Goal: Task Accomplishment & Management: Use online tool/utility

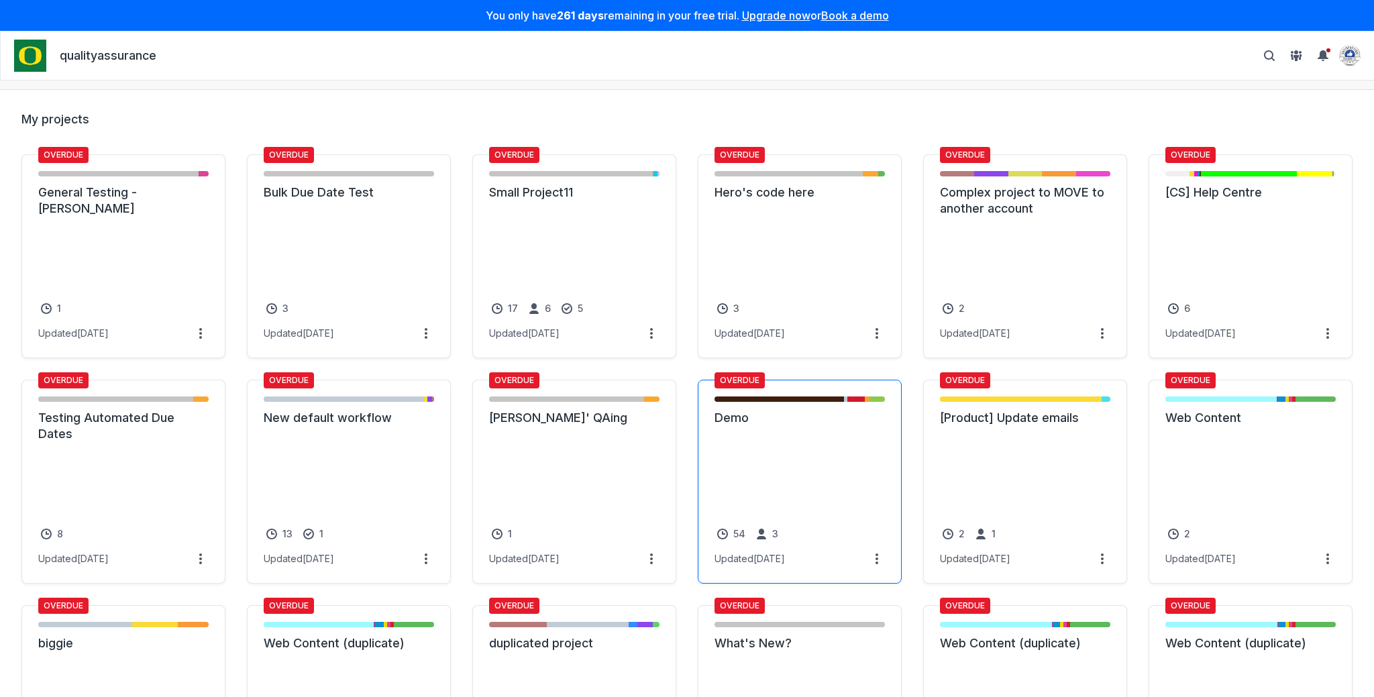
scroll to position [393, 0]
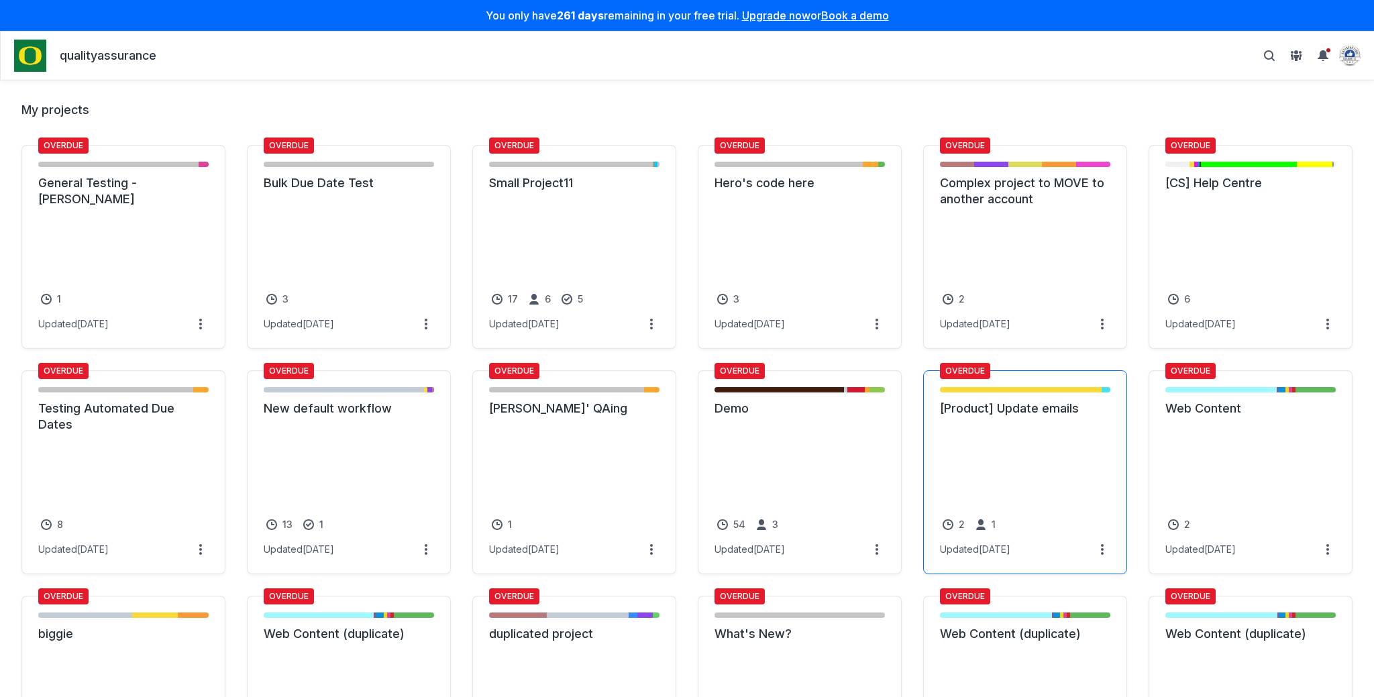
click at [1075, 417] on link "[Product] Update emails" at bounding box center [1025, 409] width 170 height 16
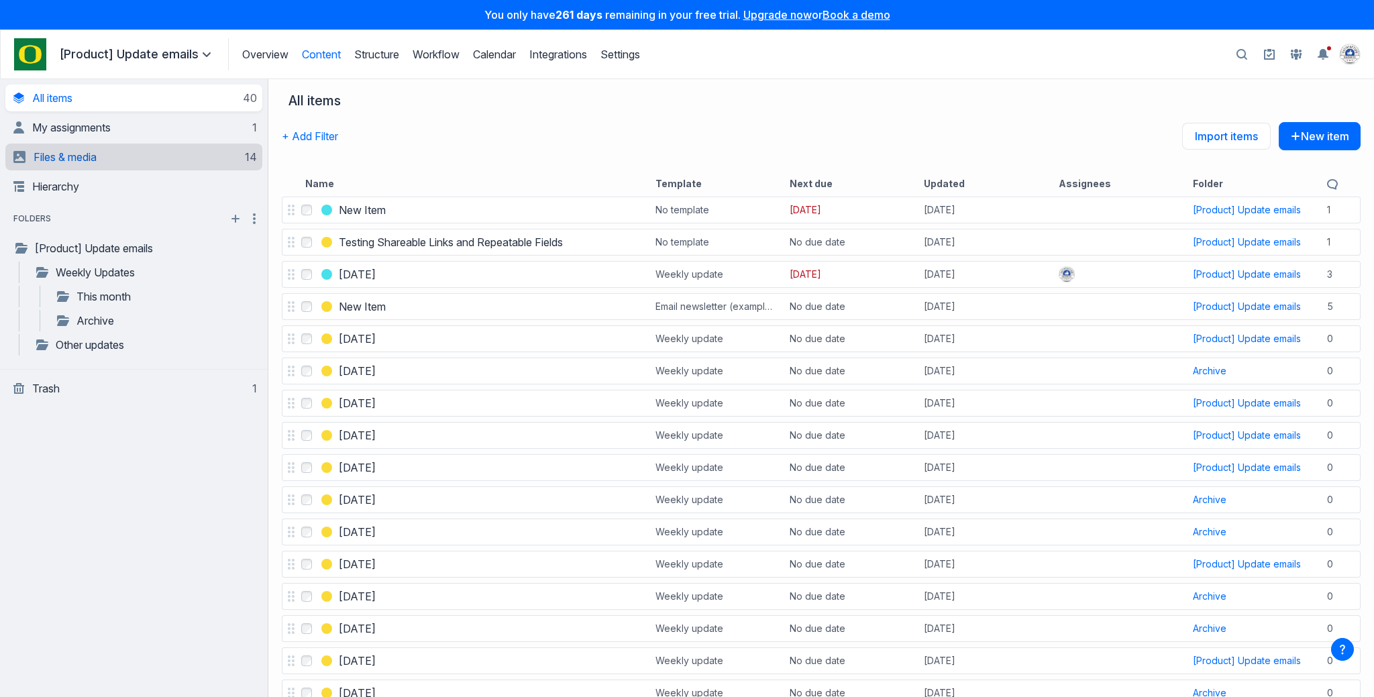
click at [72, 156] on span "Files & media" at bounding box center [65, 156] width 63 height 13
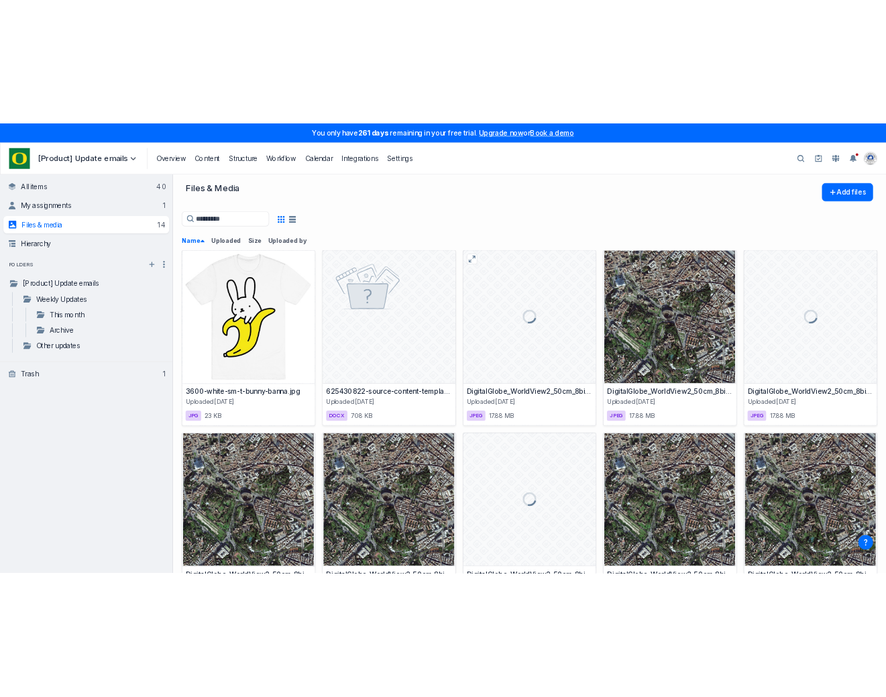
scroll to position [11, 0]
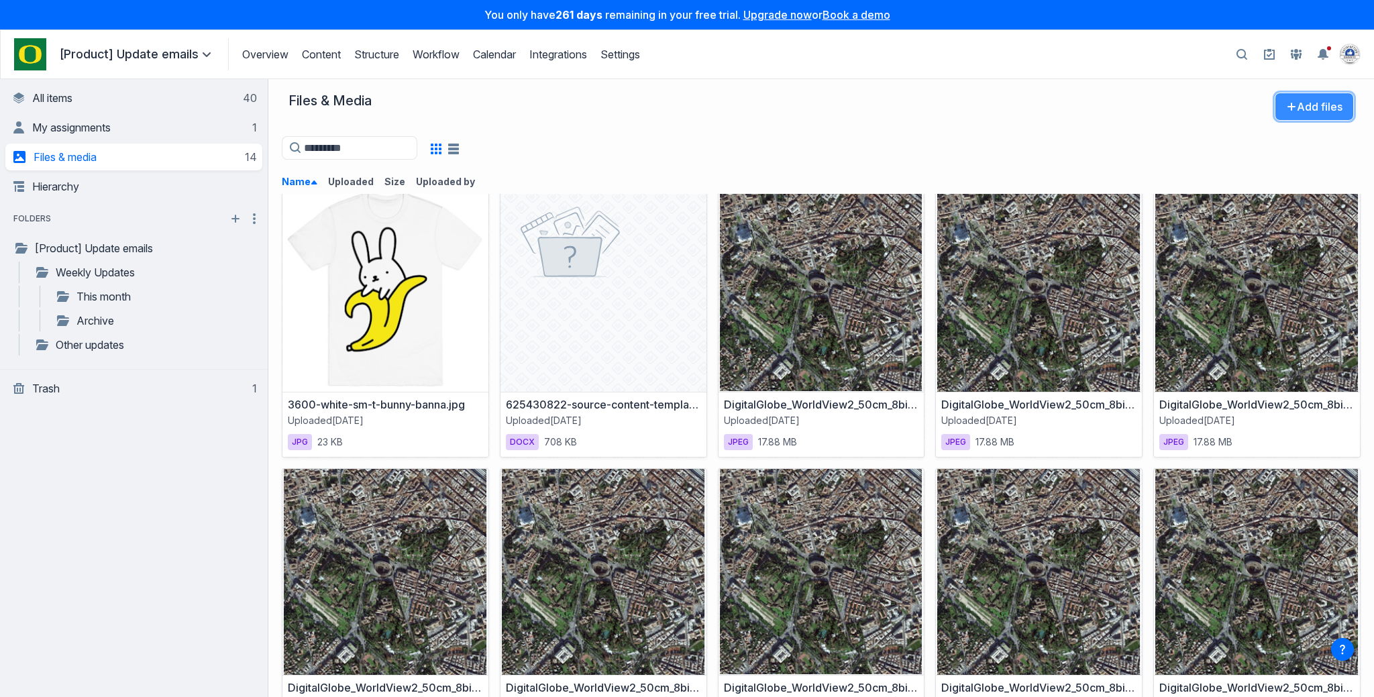
click at [1301, 97] on button "Add files" at bounding box center [1314, 107] width 79 height 28
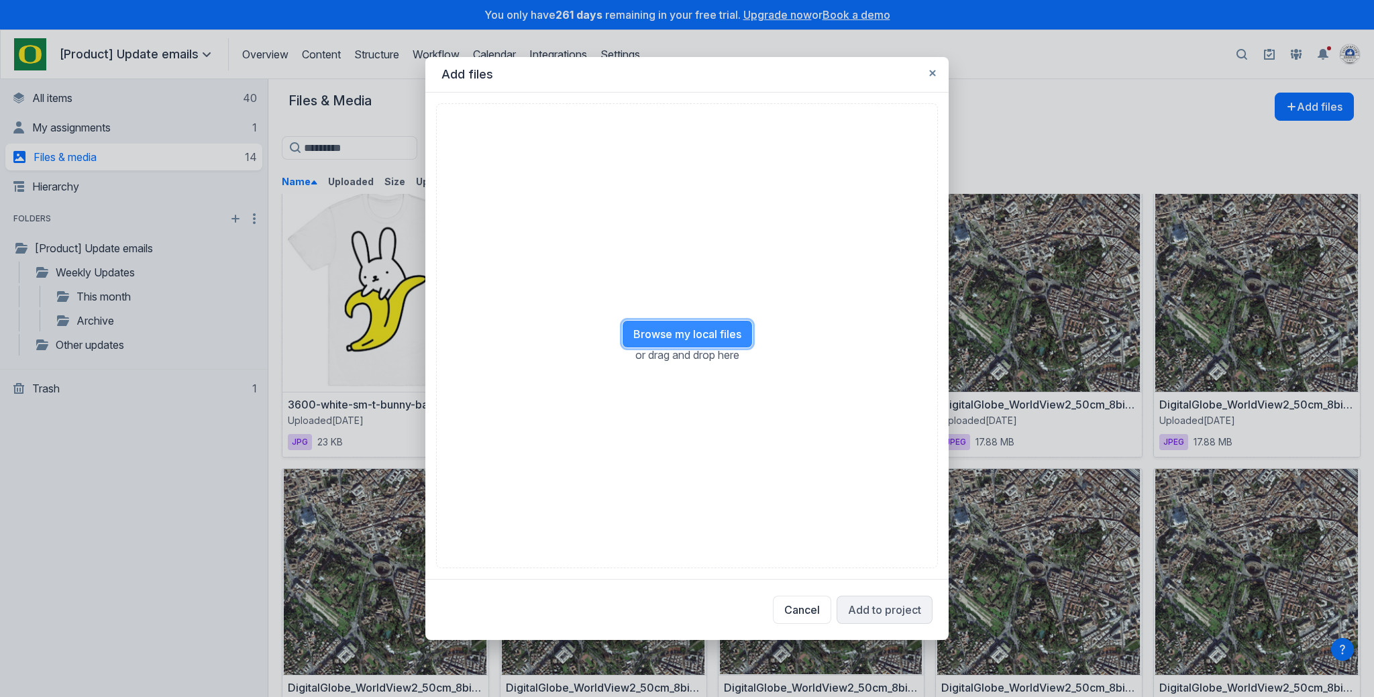
click at [674, 325] on button "Browse my local files" at bounding box center [687, 334] width 131 height 28
click at [868, 601] on button "Add to project" at bounding box center [885, 610] width 96 height 28
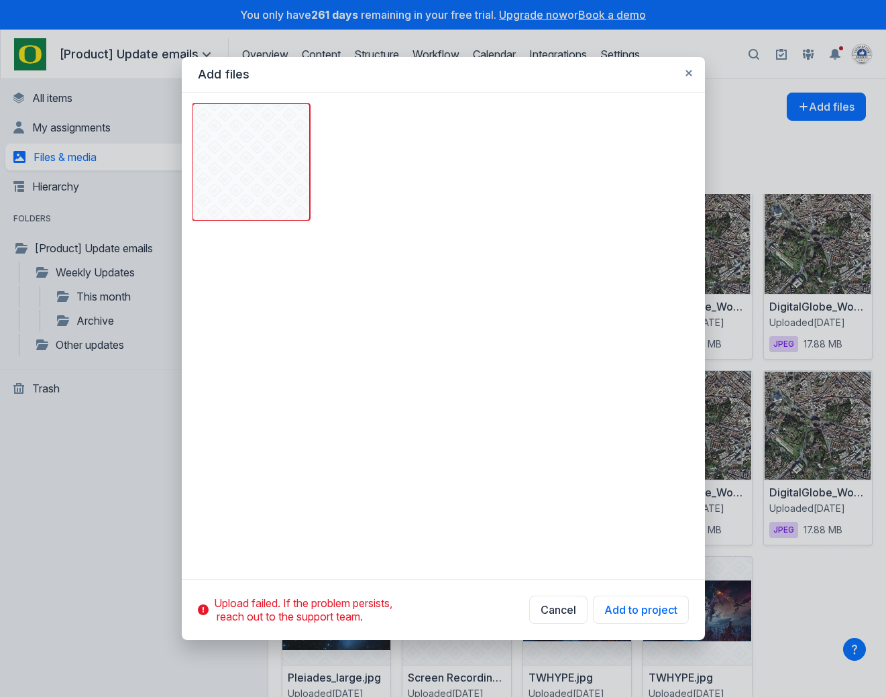
click at [641, 594] on div "Upload failed. If the problem persists, reach out to the support team . Cancel …" at bounding box center [443, 610] width 523 height 60
click at [641, 601] on button "Add to project" at bounding box center [641, 610] width 96 height 28
click at [211, 119] on icon "Remove this image" at bounding box center [206, 117] width 11 height 11
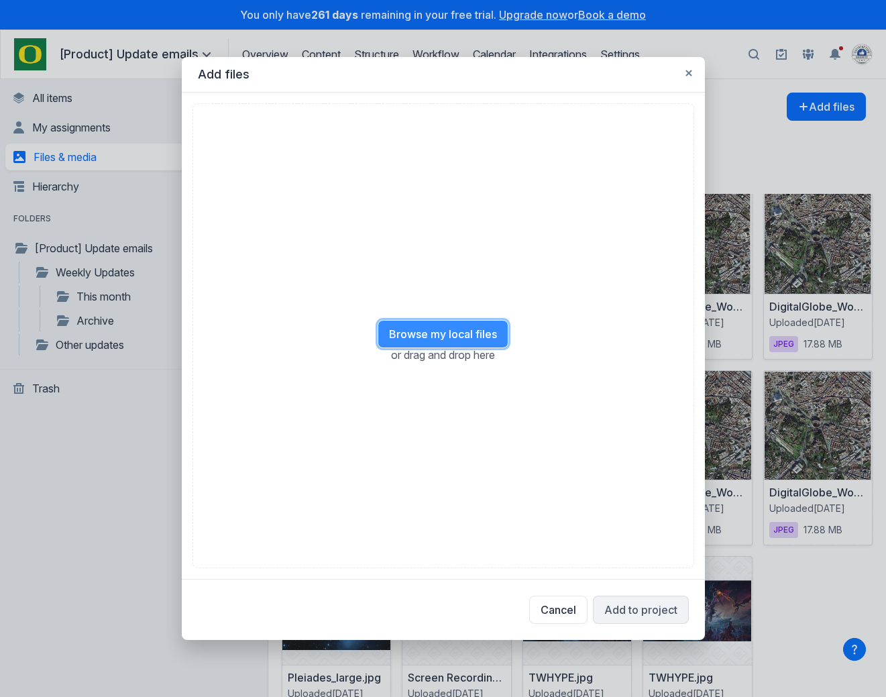
click at [456, 341] on button "Browse my local files" at bounding box center [443, 334] width 131 height 28
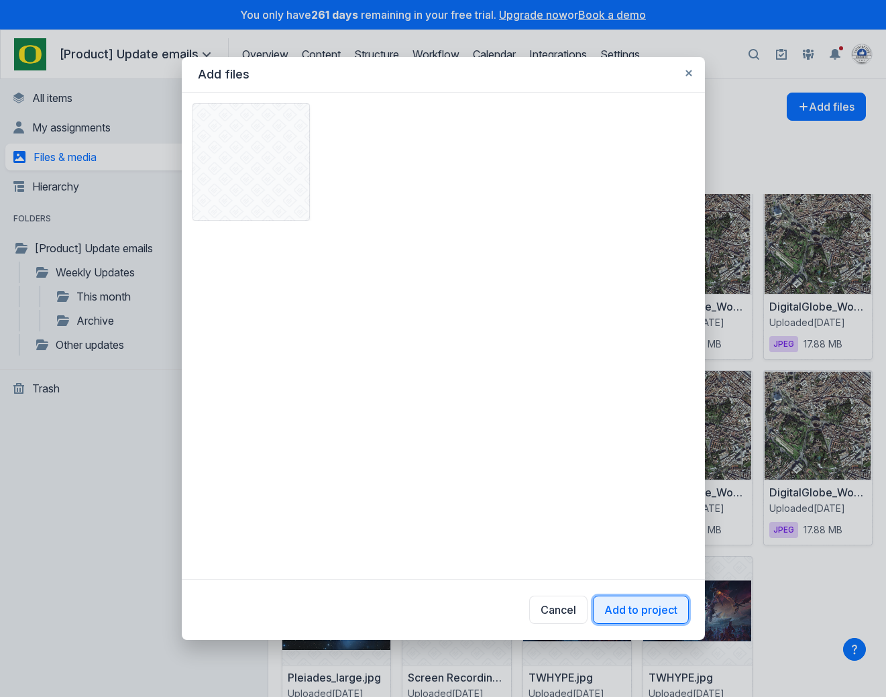
click at [616, 609] on button "Add to project" at bounding box center [641, 610] width 96 height 28
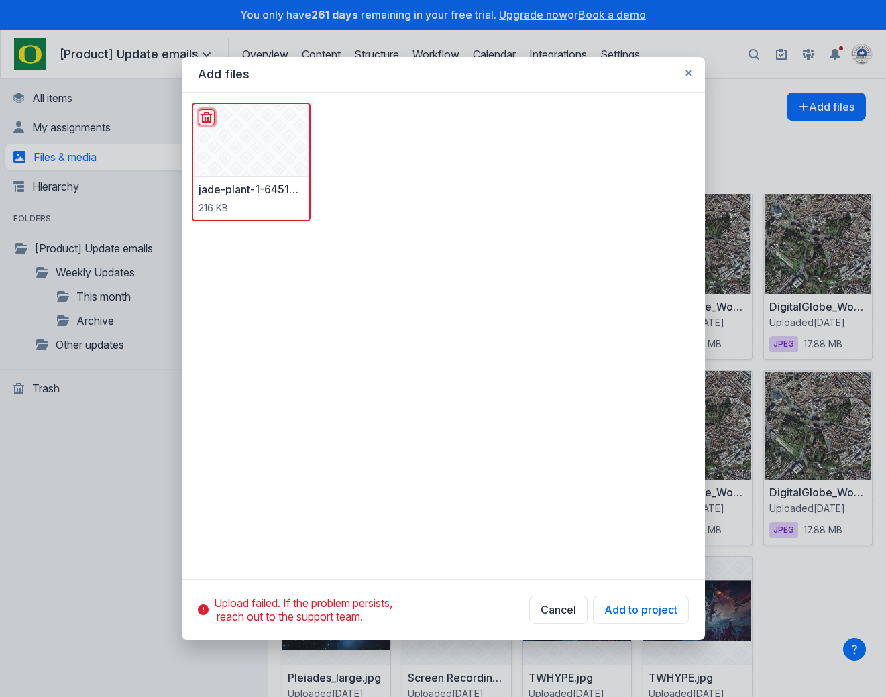
click at [202, 115] on icon "Remove this image" at bounding box center [206, 117] width 11 height 11
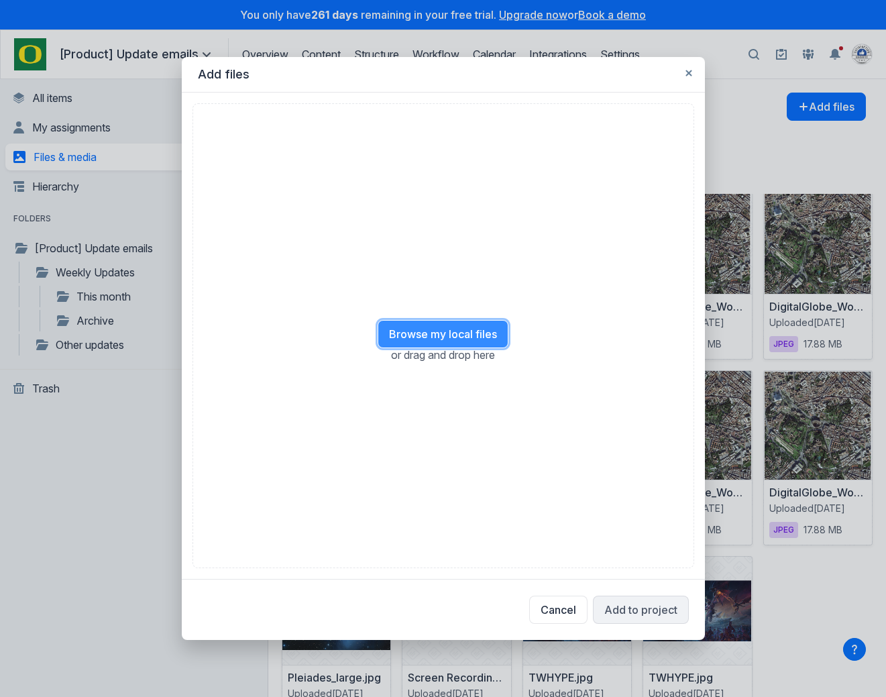
click at [460, 325] on button "Browse my local files" at bounding box center [443, 334] width 131 height 28
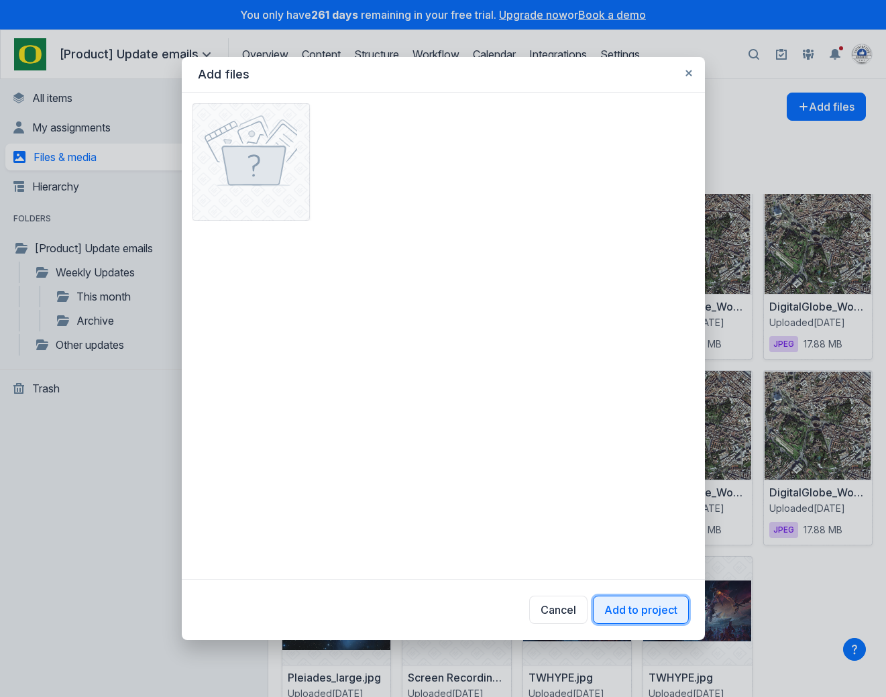
click at [618, 603] on button "Add to project" at bounding box center [641, 610] width 96 height 28
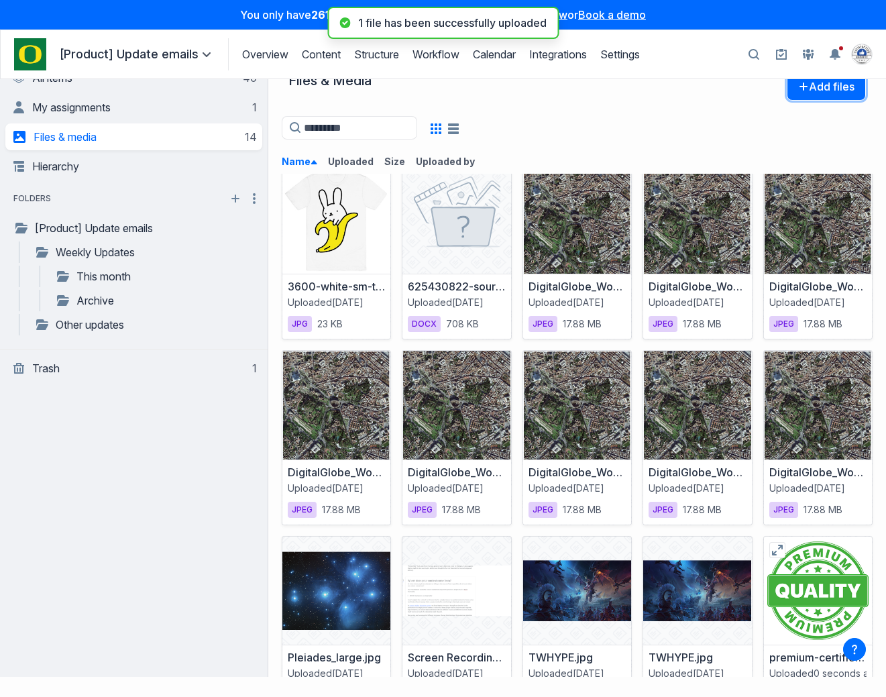
scroll to position [76, 0]
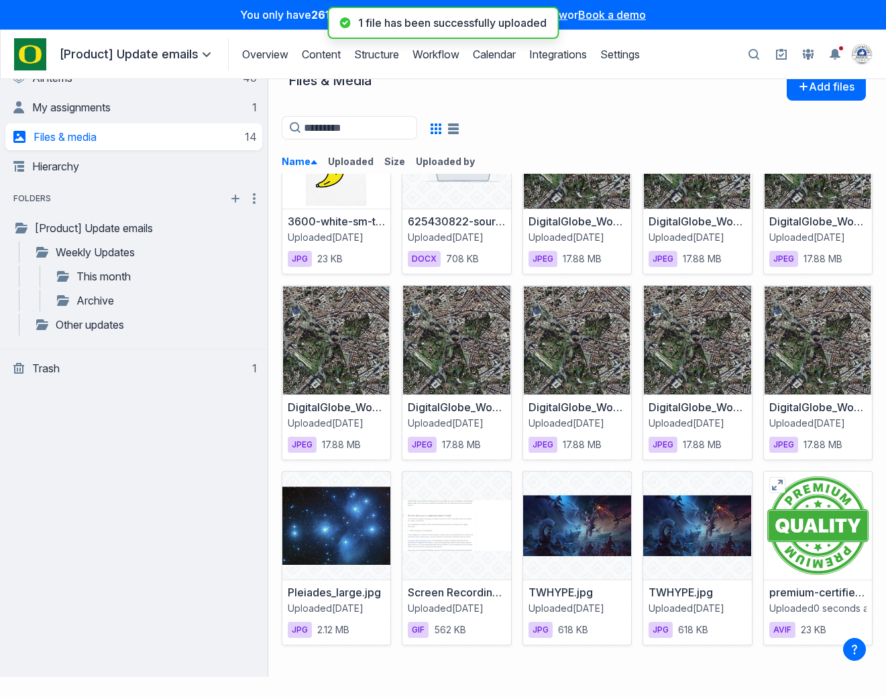
click at [816, 511] on div at bounding box center [818, 526] width 108 height 108
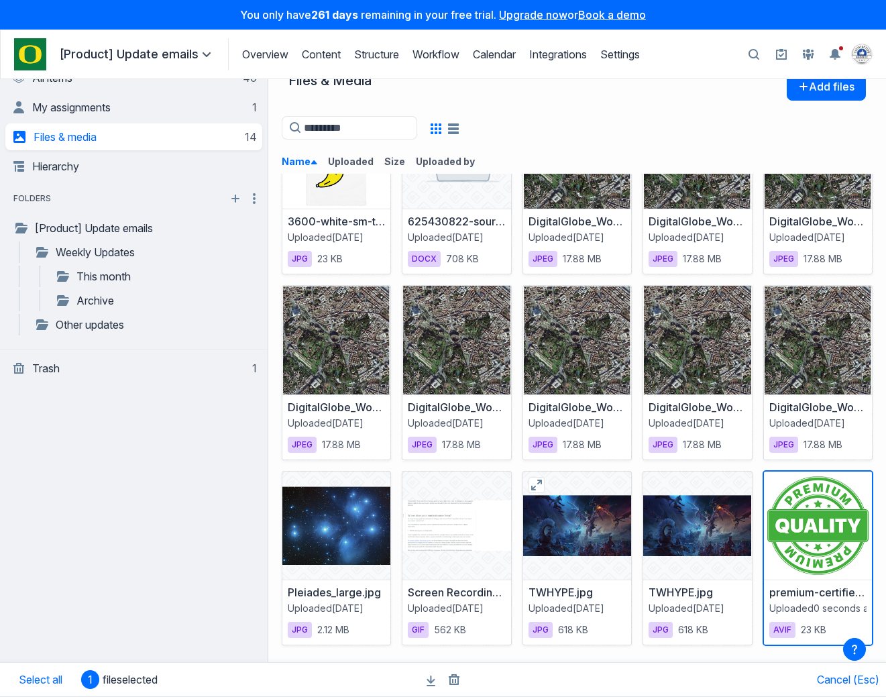
click at [608, 525] on div at bounding box center [577, 526] width 108 height 108
click at [694, 523] on div at bounding box center [697, 526] width 108 height 108
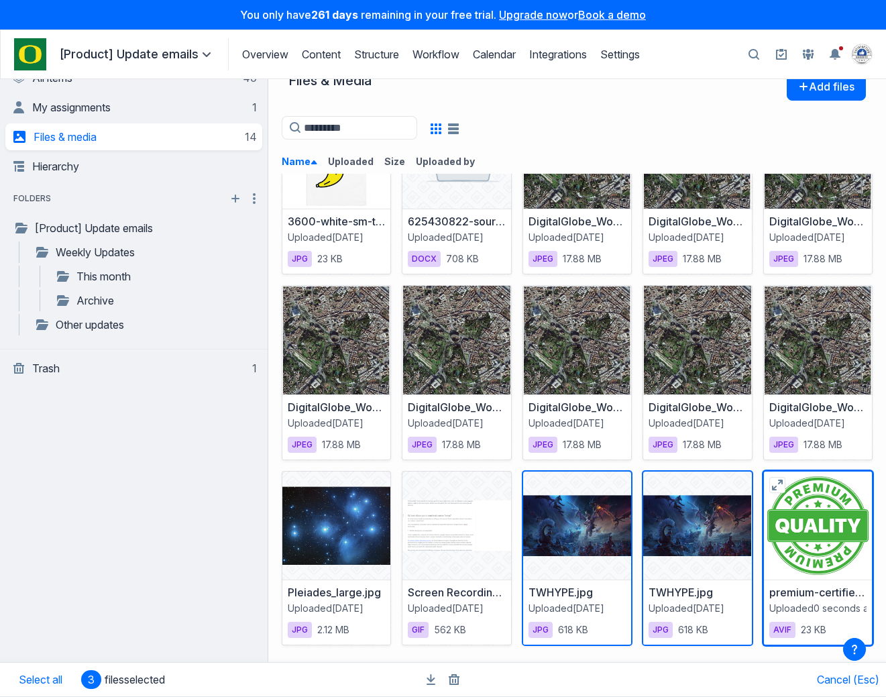
click at [785, 525] on div at bounding box center [818, 526] width 108 height 108
click at [759, 460] on div "3600-white-sm-t-bunny-banna.jpg Uploaded 4 years ago jpg 23 KB 625430822-source…" at bounding box center [577, 372] width 591 height 545
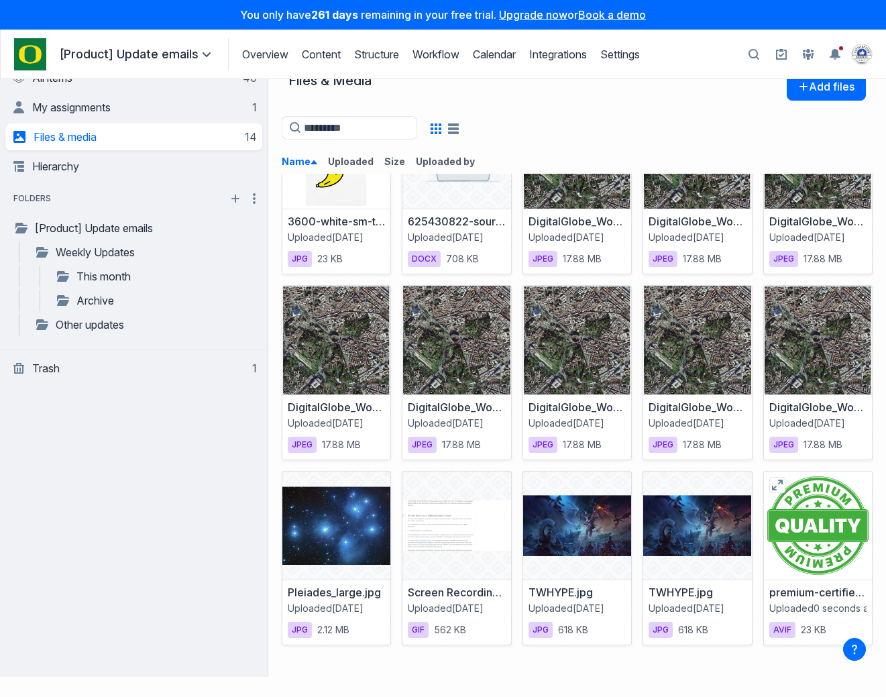
click at [785, 492] on div "premium-certified-quality-stamp_78370-1800.avif Uploaded 0 seconds ago avif 23 …" at bounding box center [817, 558] width 109 height 174
